Goal: Task Accomplishment & Management: Use online tool/utility

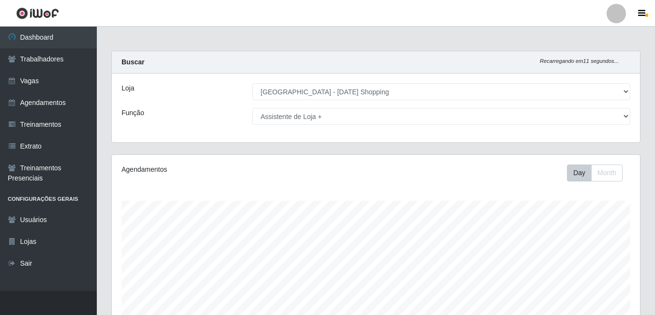
select select "471"
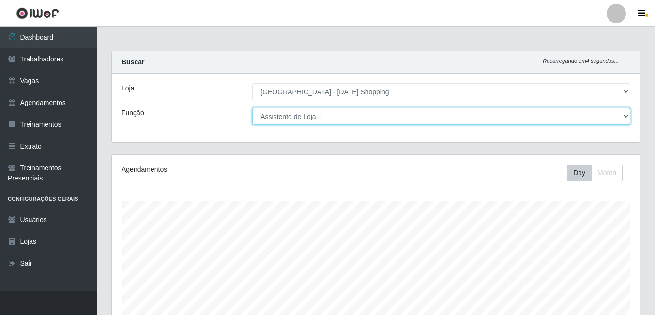
click at [627, 116] on select "[Selecione...] ASG ASG + ASG ++ Assistente de [PERSON_NAME] Assistente de [PERS…" at bounding box center [441, 116] width 378 height 17
select select "[Selecione...]"
click at [252, 108] on select "[Selecione...] ASG ASG + ASG ++ Assistente de [PERSON_NAME] Assistente de [PERS…" at bounding box center [441, 116] width 378 height 17
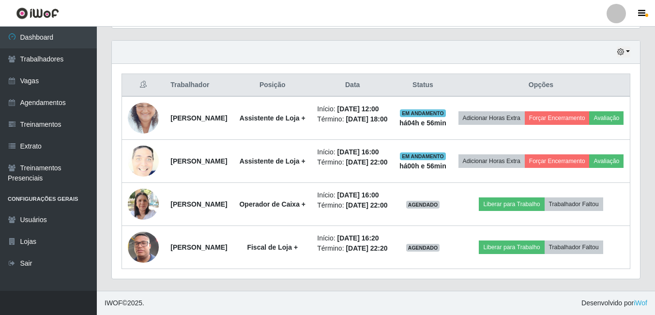
scroll to position [398, 0]
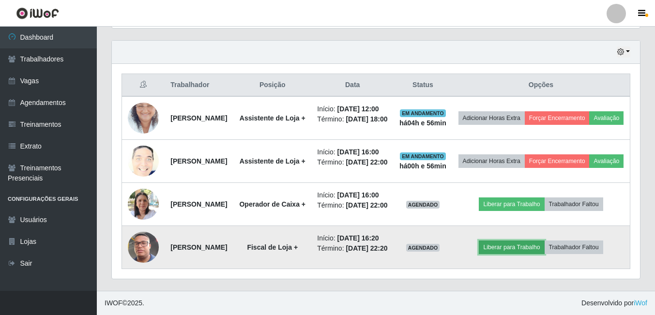
click at [534, 241] on button "Liberar para Trabalho" at bounding box center [511, 248] width 65 height 14
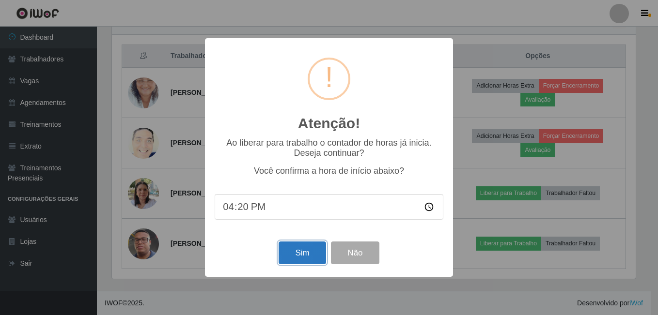
click at [294, 253] on button "Sim" at bounding box center [302, 253] width 47 height 23
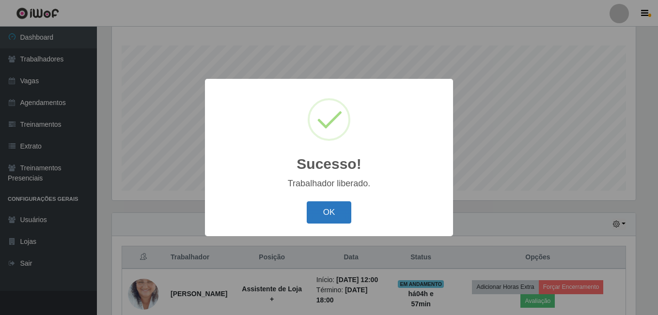
click at [319, 216] on button "OK" at bounding box center [329, 212] width 45 height 23
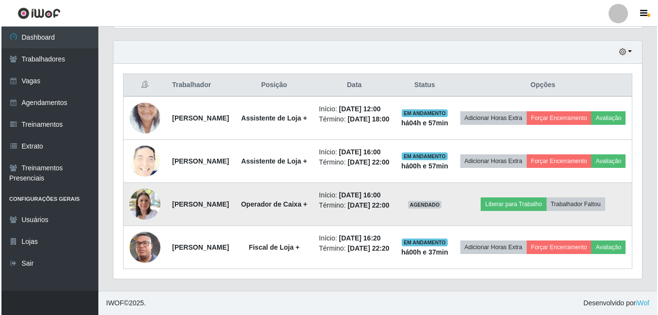
scroll to position [398, 0]
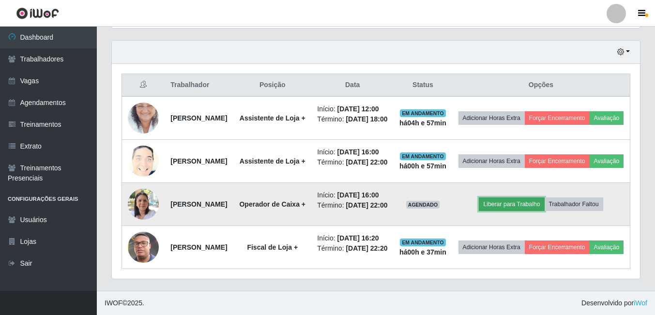
click at [517, 198] on button "Liberar para Trabalho" at bounding box center [511, 205] width 65 height 14
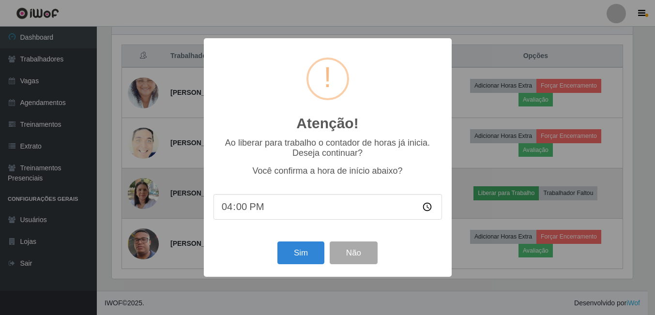
scroll to position [201, 524]
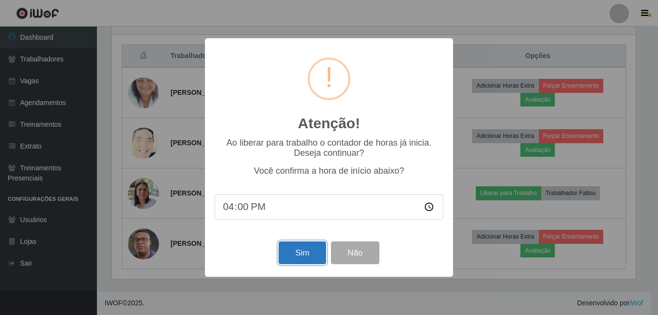
click at [318, 255] on button "Sim" at bounding box center [302, 253] width 47 height 23
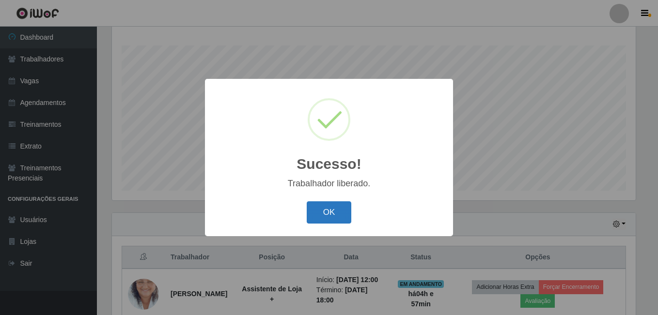
click at [336, 213] on button "OK" at bounding box center [329, 212] width 45 height 23
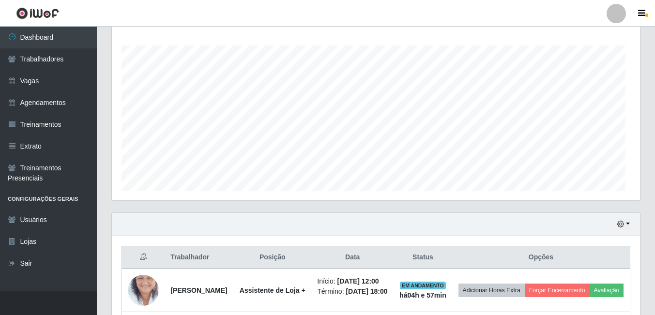
scroll to position [201, 528]
